Goal: Task Accomplishment & Management: Use online tool/utility

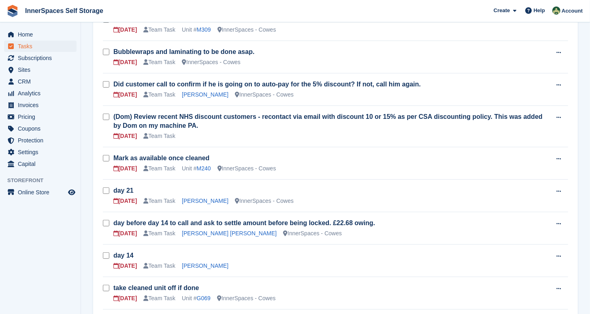
scroll to position [147, 0]
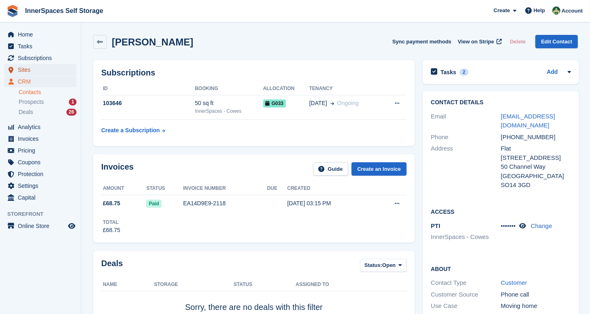
click at [28, 69] on span "Sites" at bounding box center [42, 69] width 49 height 11
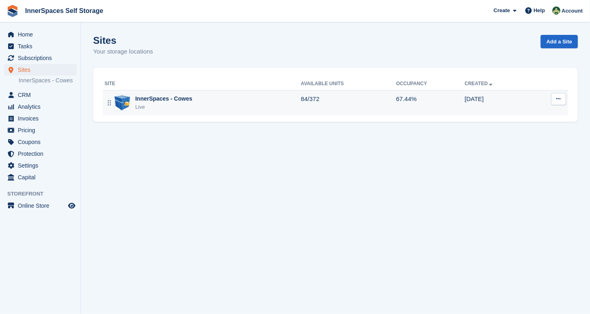
click at [148, 102] on div "InnerSpaces - Cowes" at bounding box center [163, 98] width 57 height 9
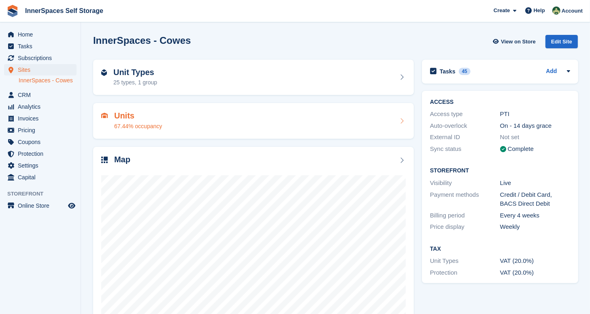
click at [129, 118] on h2 "Units" at bounding box center [138, 115] width 48 height 9
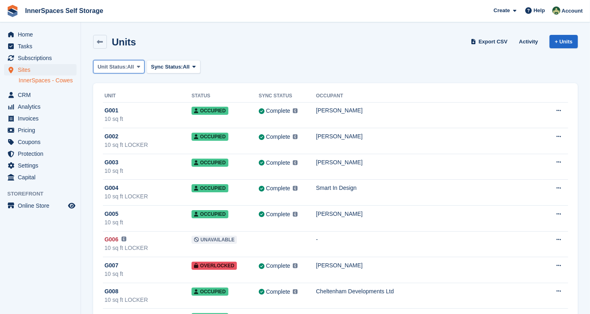
click at [108, 63] on span "Unit Status:" at bounding box center [113, 67] width 30 height 8
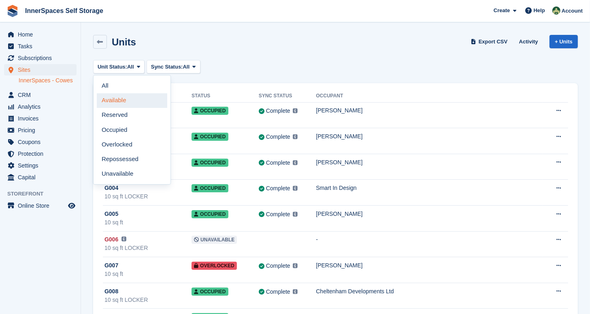
click at [108, 98] on link "Available" at bounding box center [132, 100] width 70 height 15
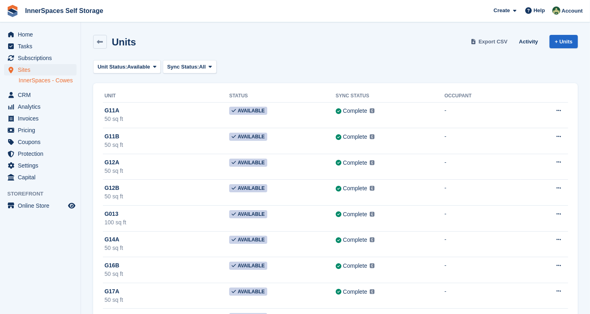
click at [497, 42] on span "Export CSV" at bounding box center [493, 42] width 29 height 8
click at [28, 45] on span "Tasks" at bounding box center [42, 46] width 49 height 11
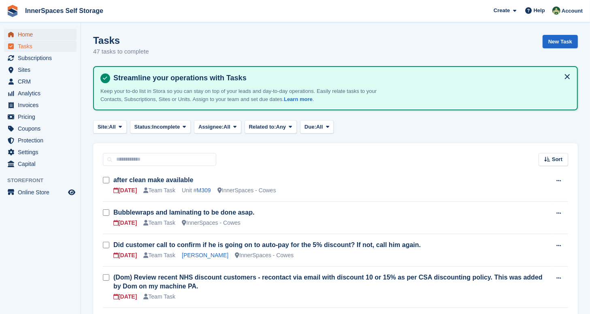
click at [33, 35] on span "Home" at bounding box center [42, 34] width 49 height 11
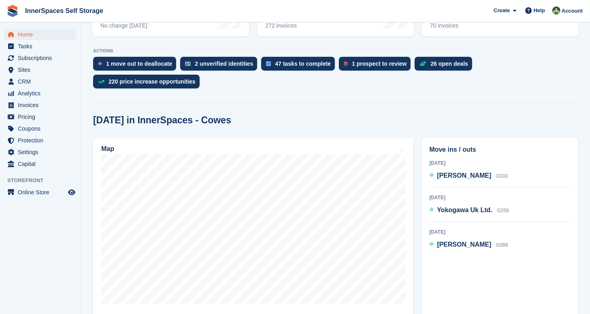
scroll to position [147, 0]
